Goal: Transaction & Acquisition: Obtain resource

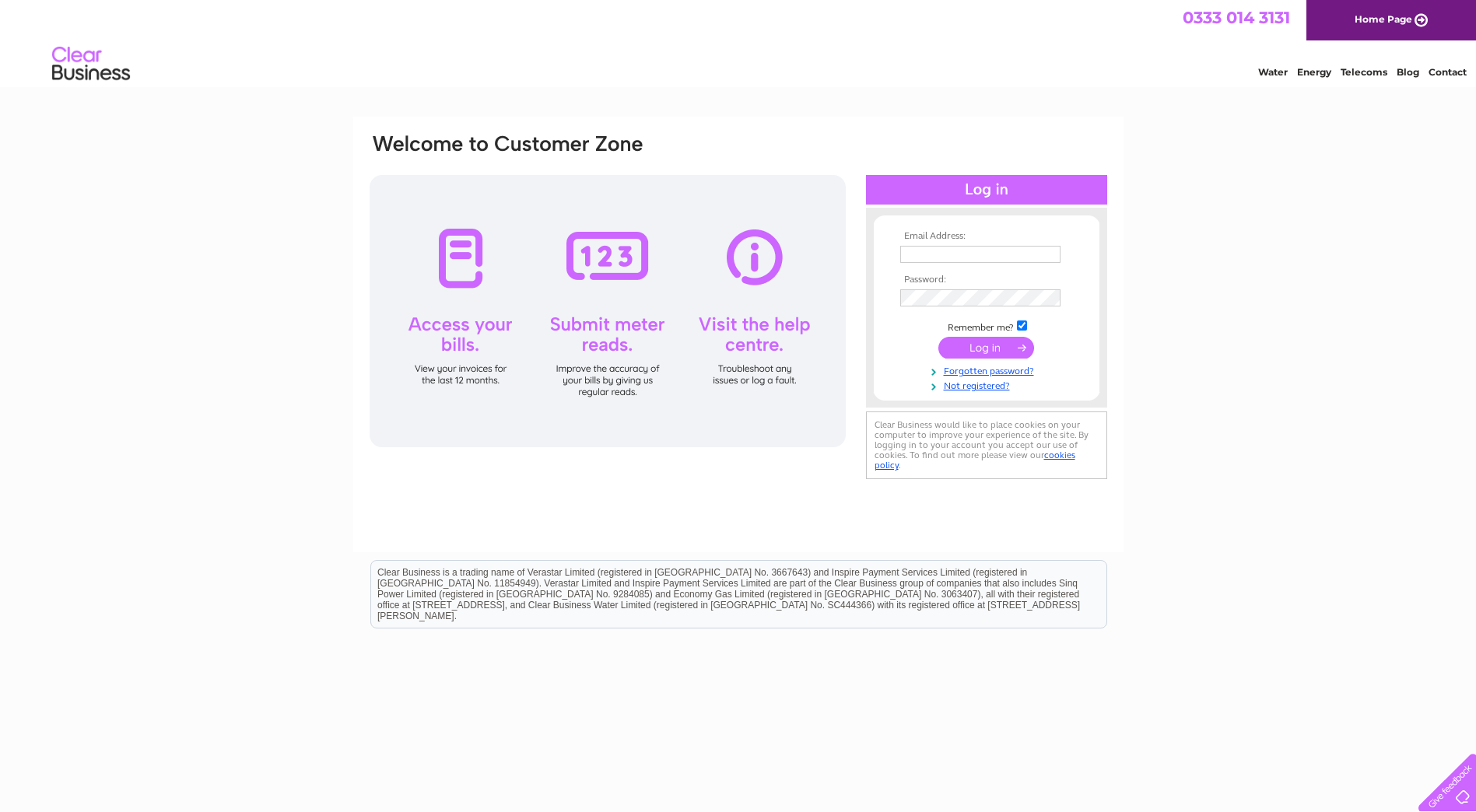
type input "lynne@harpercontracts.com"
click at [971, 350] on input "submit" at bounding box center [986, 348] width 95 height 22
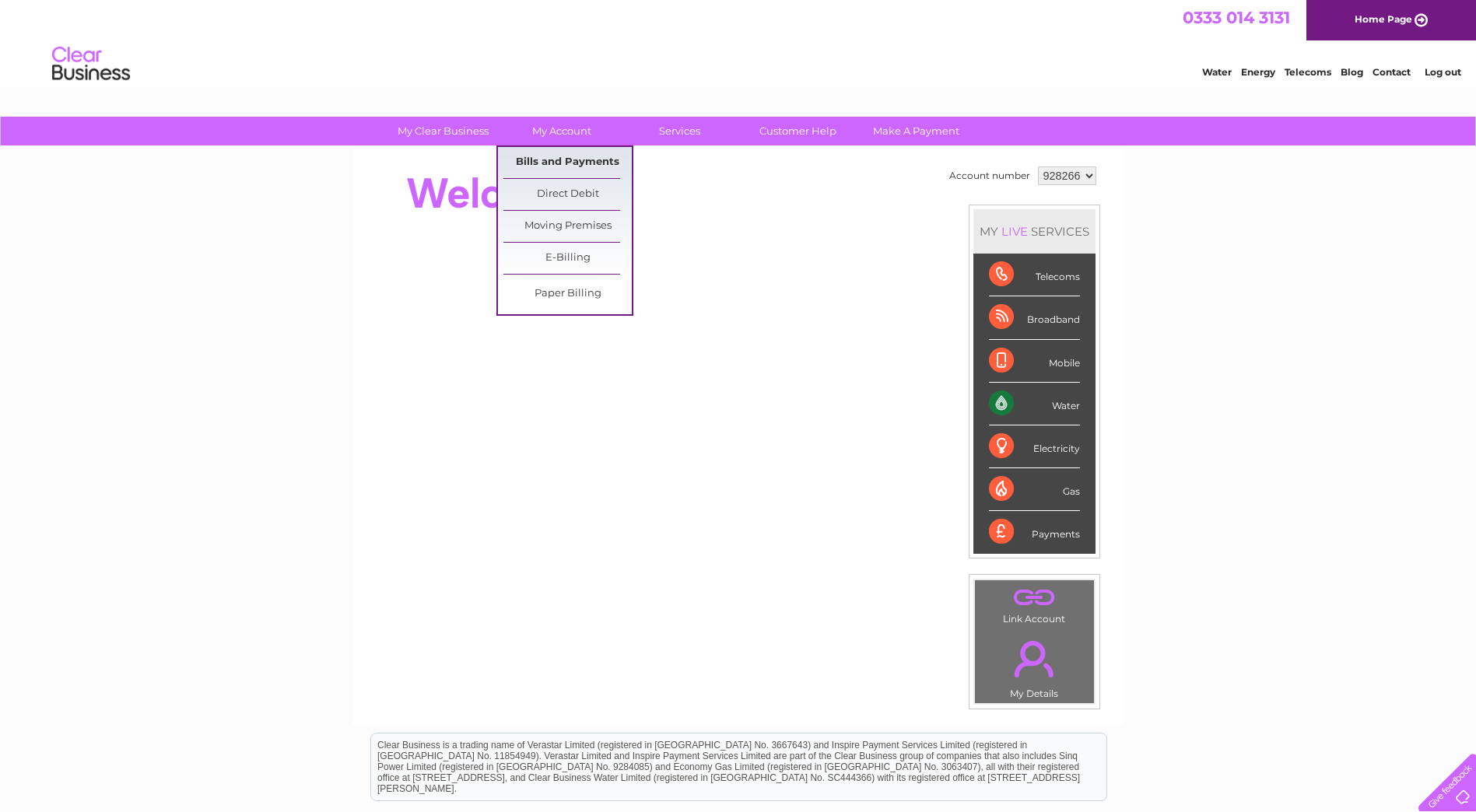
click at [580, 154] on link "Bills and Payments" at bounding box center [568, 163] width 129 height 31
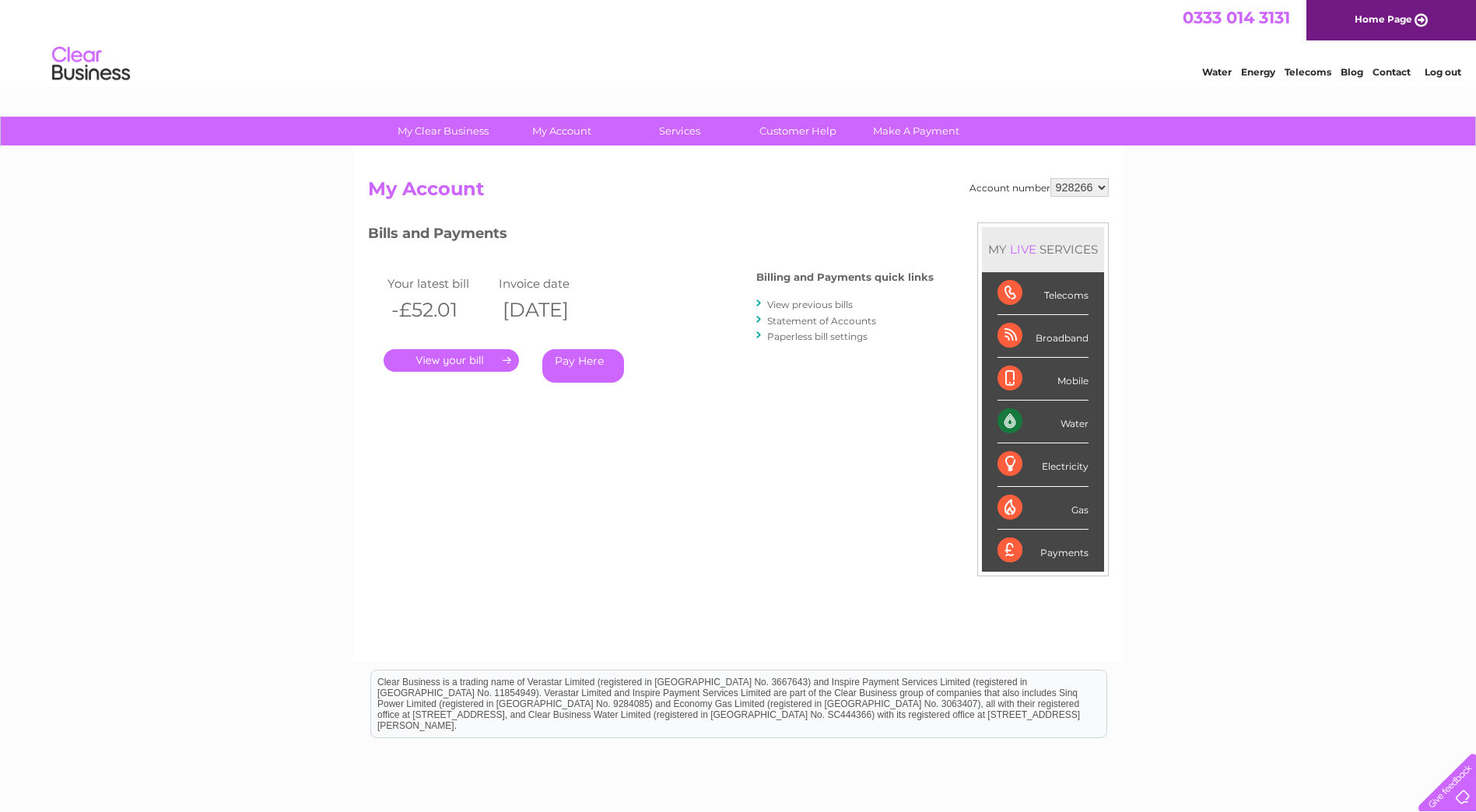
click at [470, 354] on link "." at bounding box center [451, 360] width 136 height 22
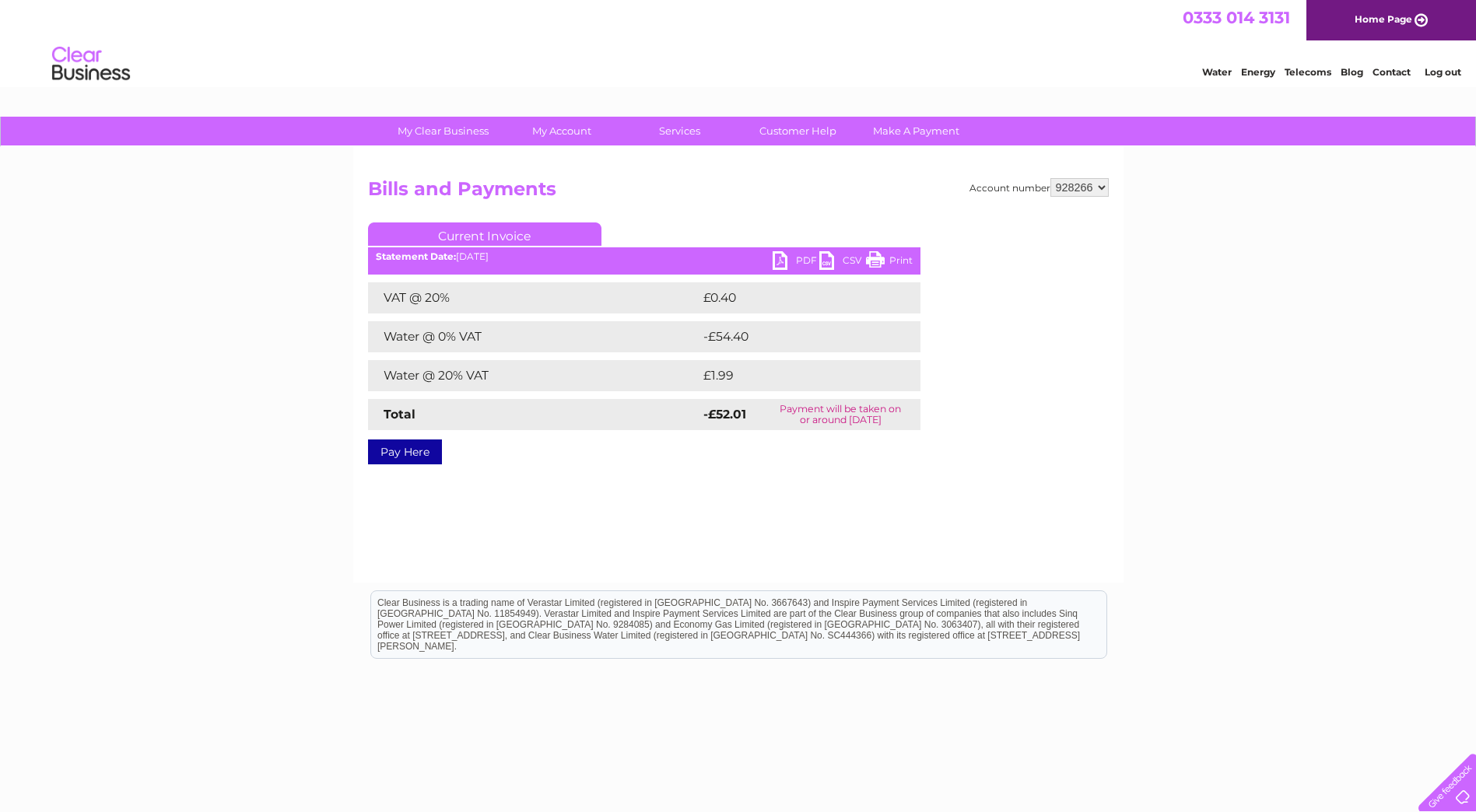
click at [791, 263] on link "PDF" at bounding box center [796, 262] width 47 height 22
click at [1078, 187] on select "928266 928269" at bounding box center [1079, 187] width 58 height 19
select select "928269"
click at [1051, 178] on select "928266 928269" at bounding box center [1079, 187] width 58 height 19
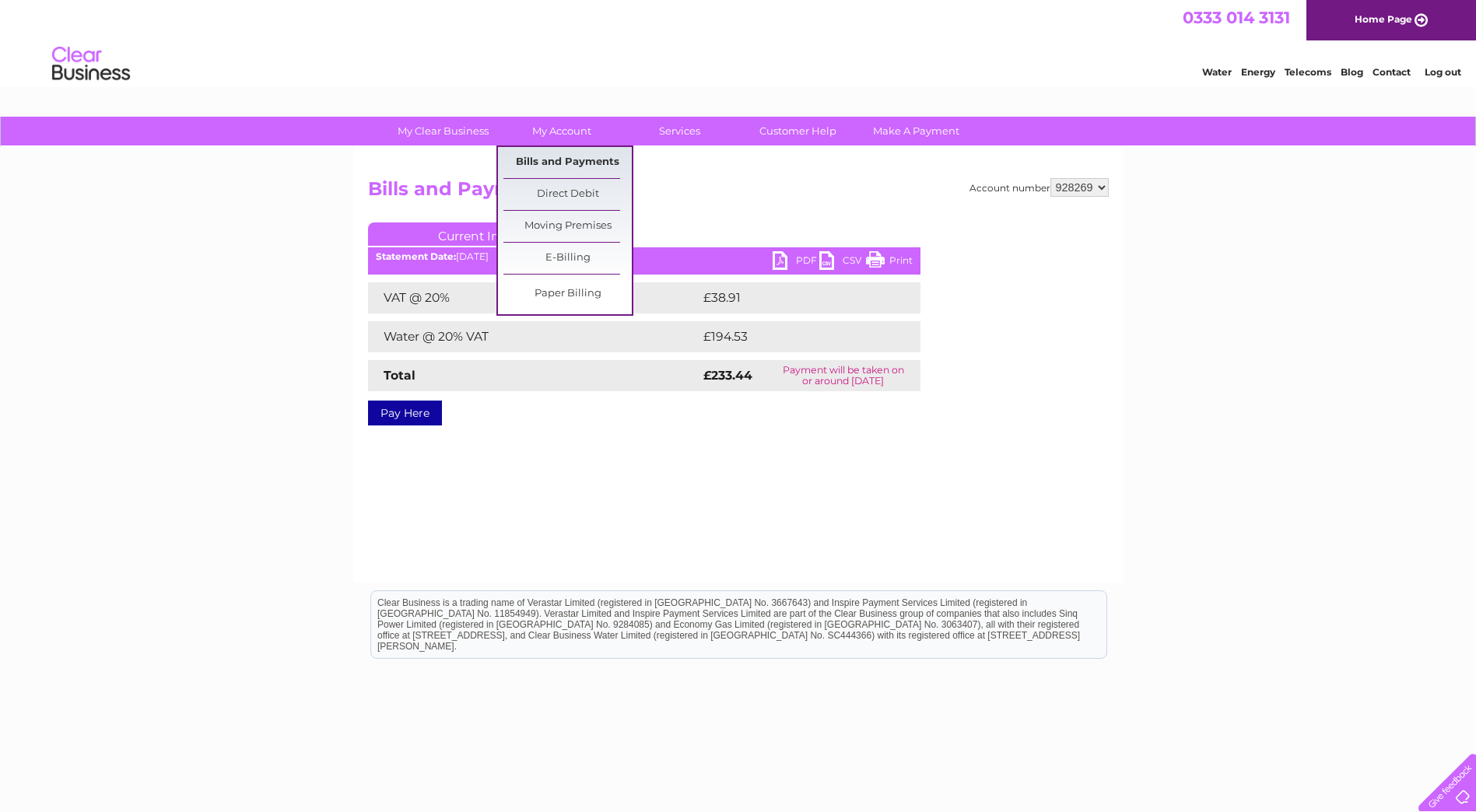
click at [567, 158] on link "Bills and Payments" at bounding box center [568, 163] width 129 height 31
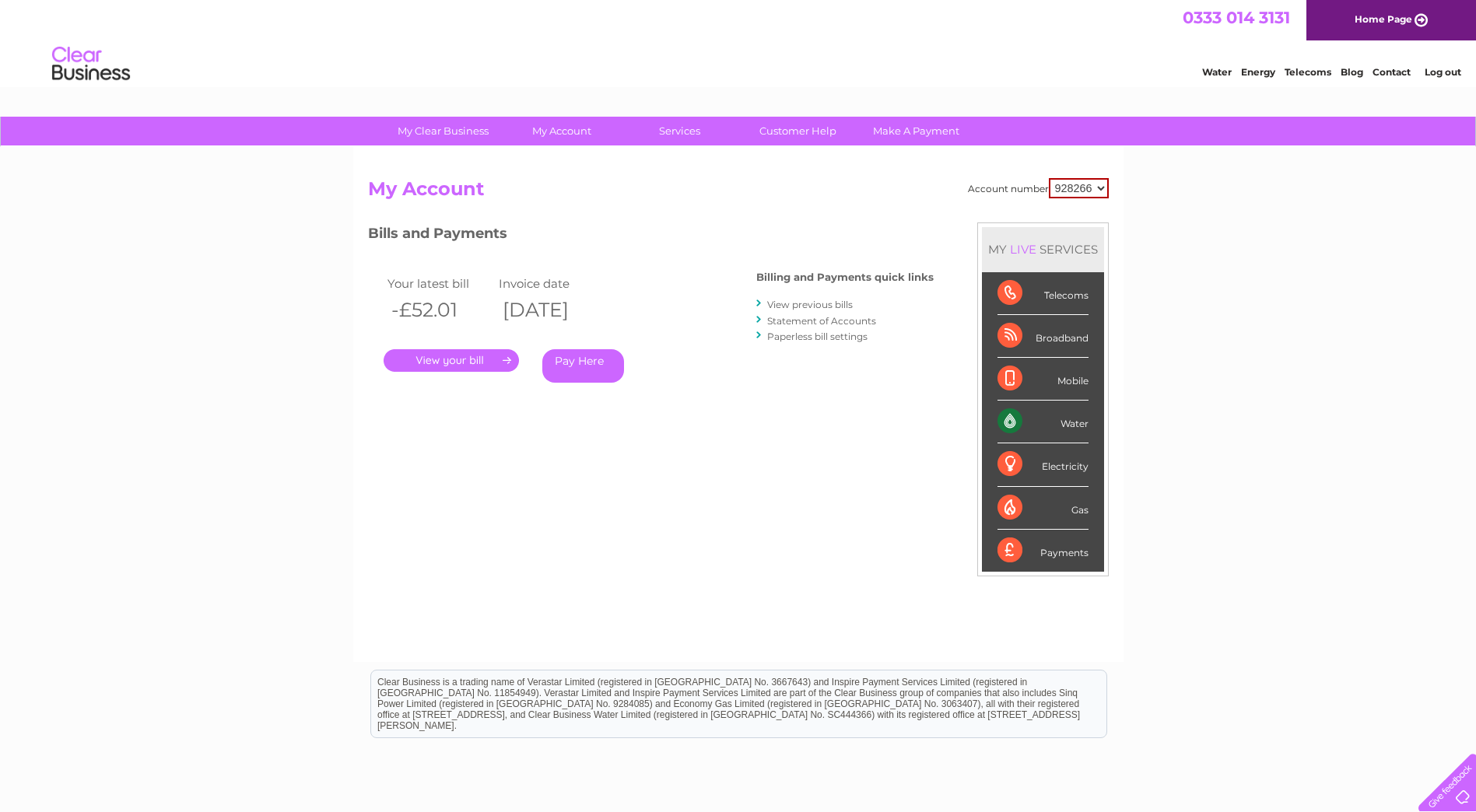
click at [447, 358] on link "." at bounding box center [451, 360] width 136 height 22
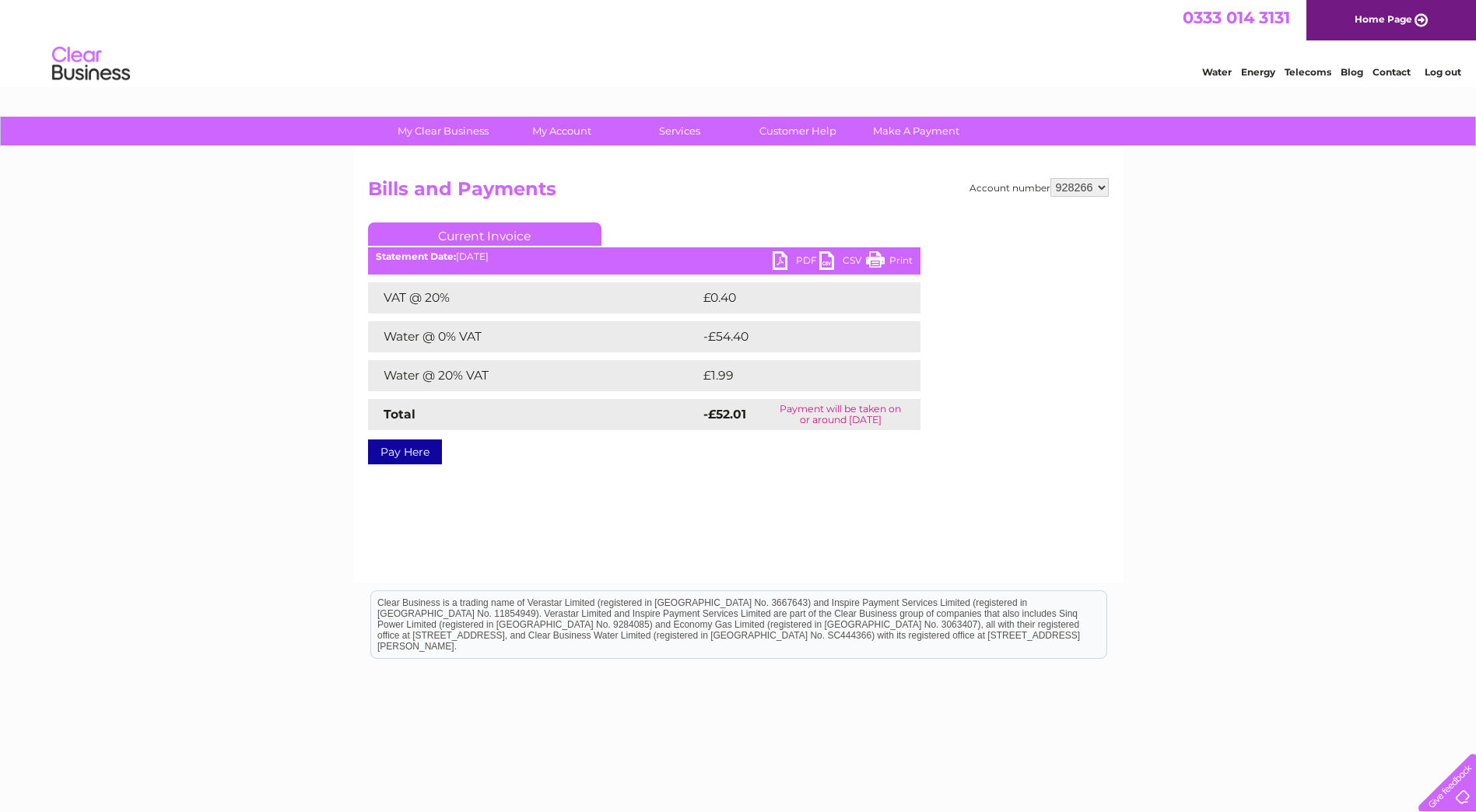
click at [791, 256] on link "PDF" at bounding box center [796, 262] width 47 height 22
click at [1442, 72] on link "Log out" at bounding box center [1443, 72] width 37 height 12
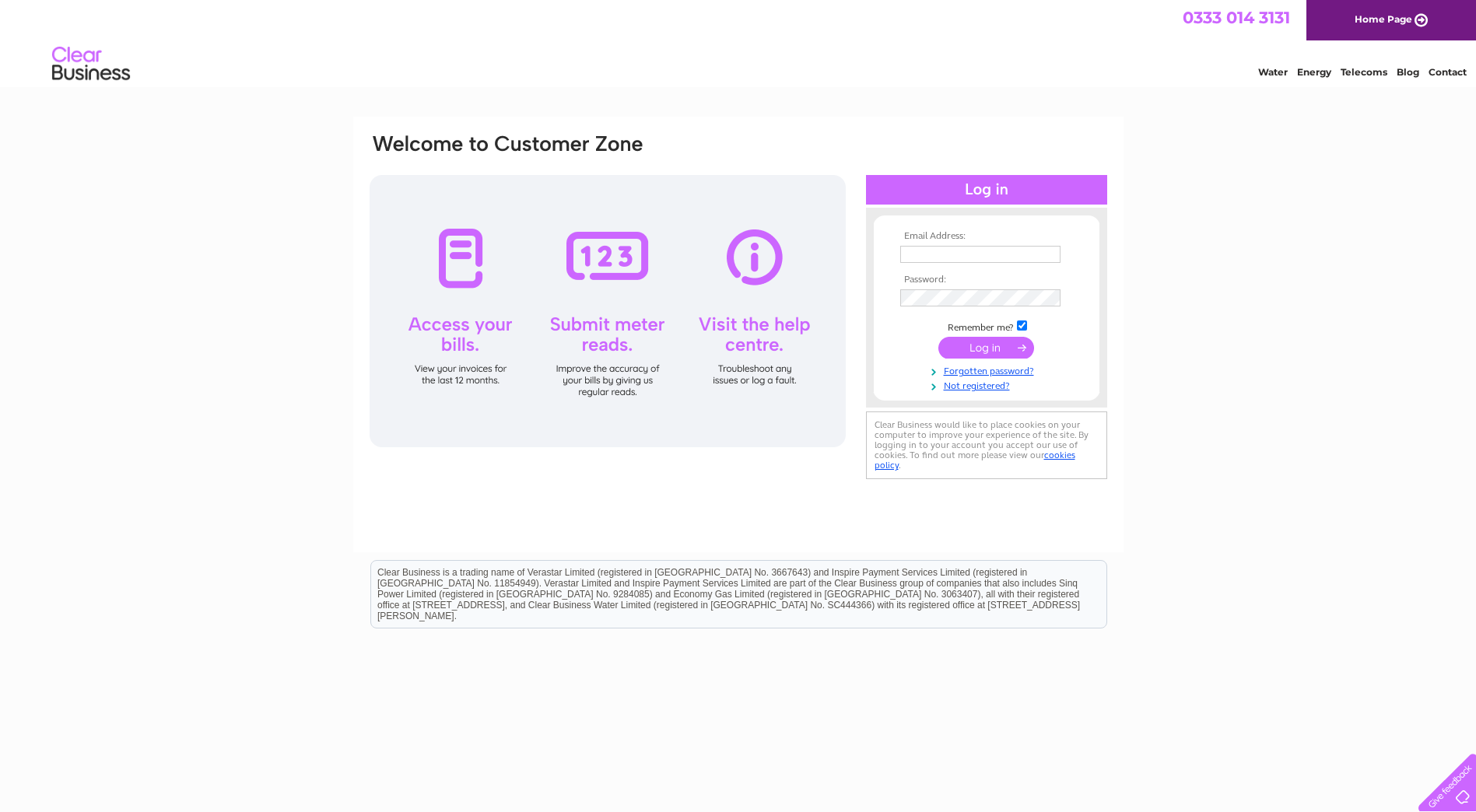
type input "[PERSON_NAME][EMAIL_ADDRESS][DOMAIN_NAME]"
drag, startPoint x: 994, startPoint y: 345, endPoint x: 945, endPoint y: 327, distance: 52.2
click at [994, 345] on input "submit" at bounding box center [986, 348] width 95 height 22
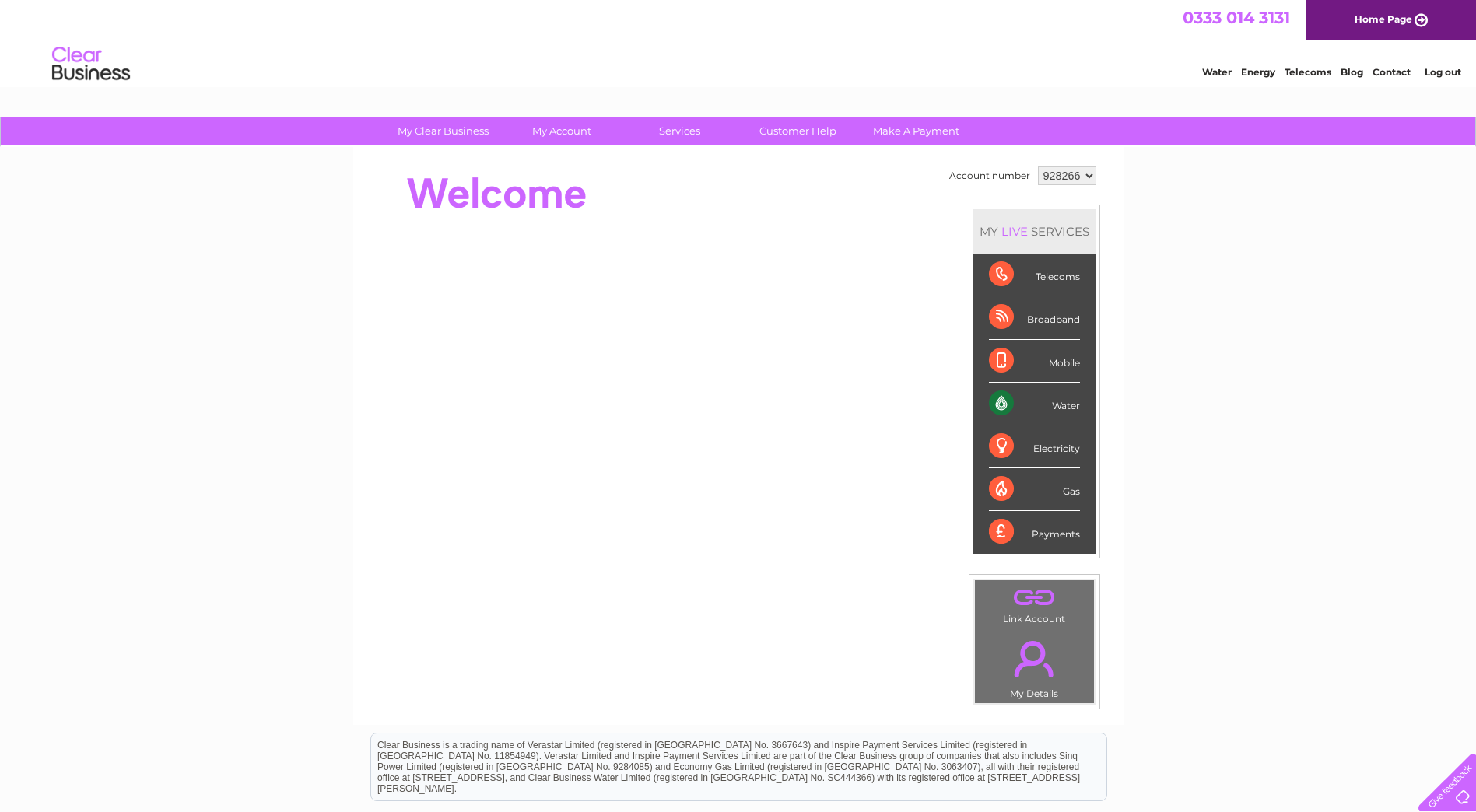
click at [1079, 174] on select "928266 928269" at bounding box center [1067, 175] width 58 height 19
select select "928269"
click at [1038, 166] on select "928266 928269" at bounding box center [1067, 175] width 58 height 19
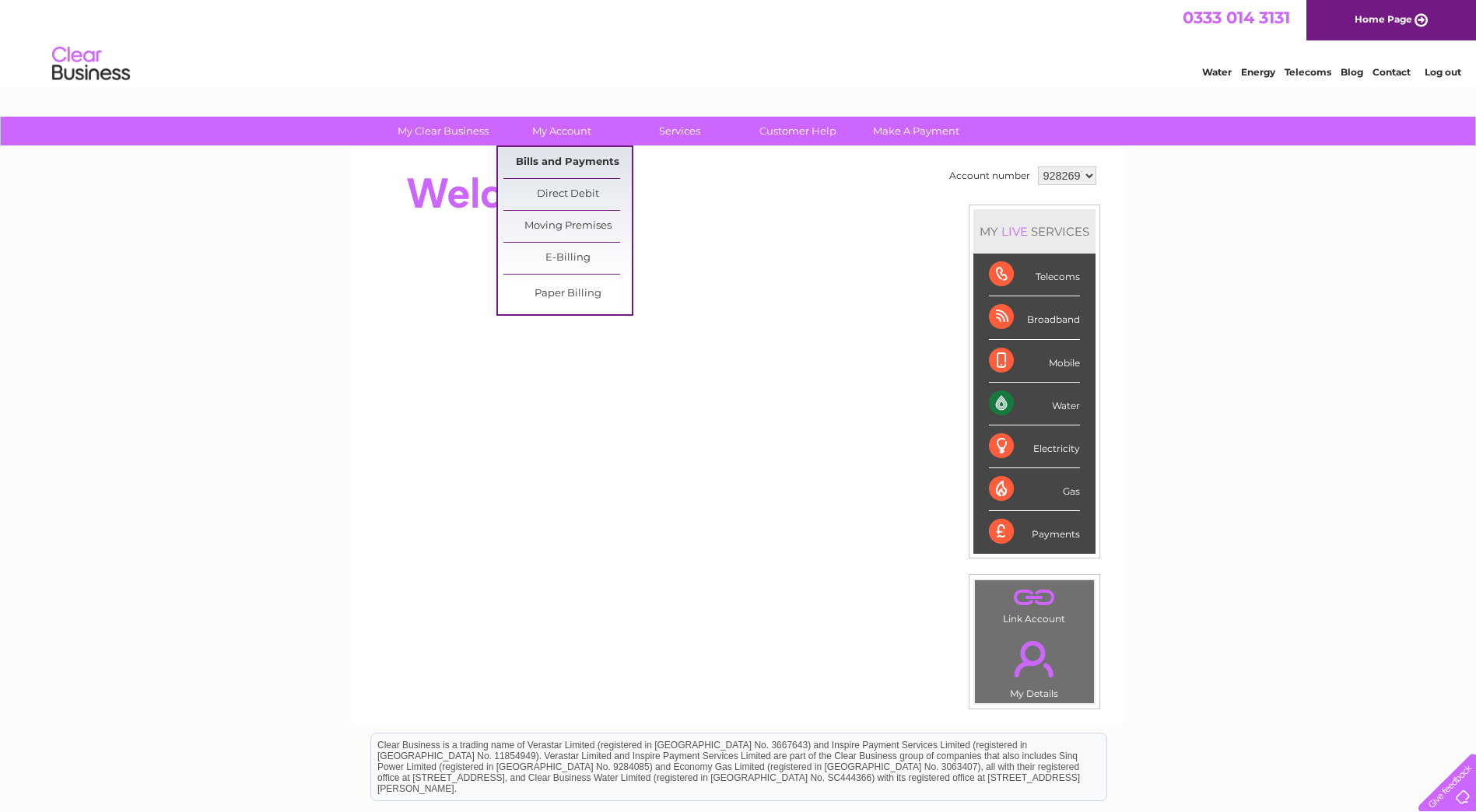
click at [558, 157] on link "Bills and Payments" at bounding box center [568, 163] width 129 height 31
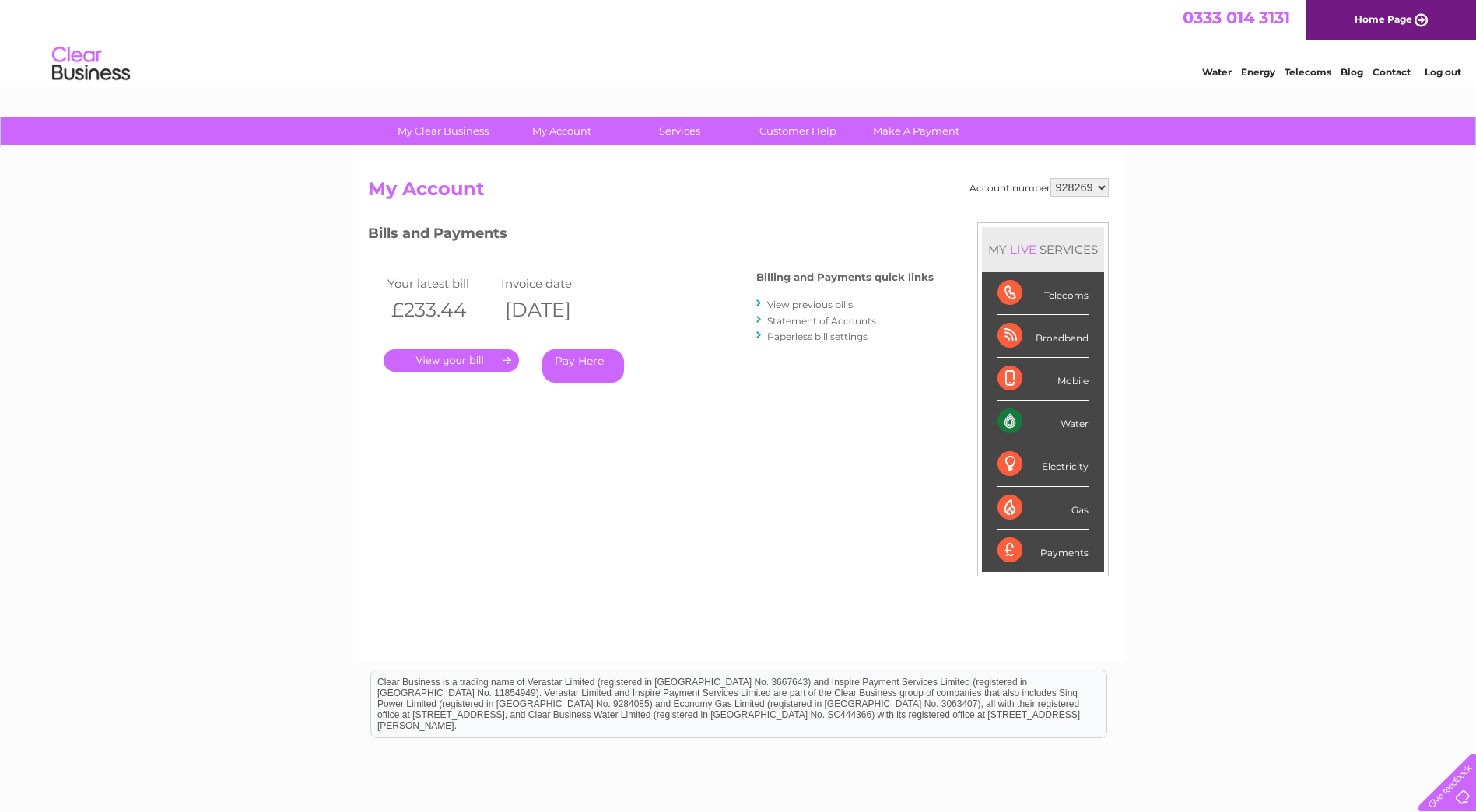
click at [418, 354] on link "." at bounding box center [451, 360] width 136 height 22
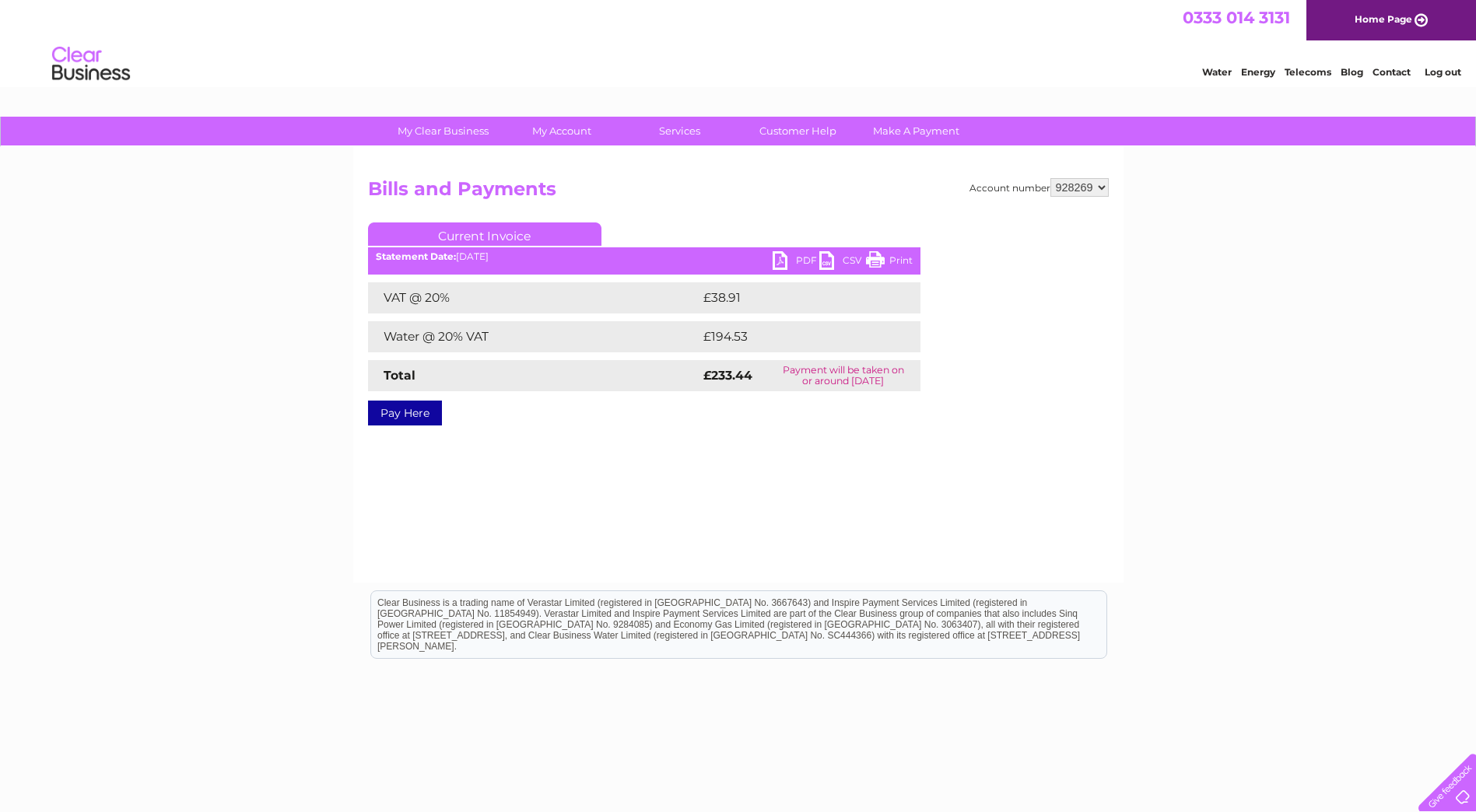
click at [786, 258] on link "PDF" at bounding box center [796, 262] width 47 height 22
click at [1442, 69] on link "Log out" at bounding box center [1443, 72] width 37 height 12
